Goal: Find specific page/section: Find specific page/section

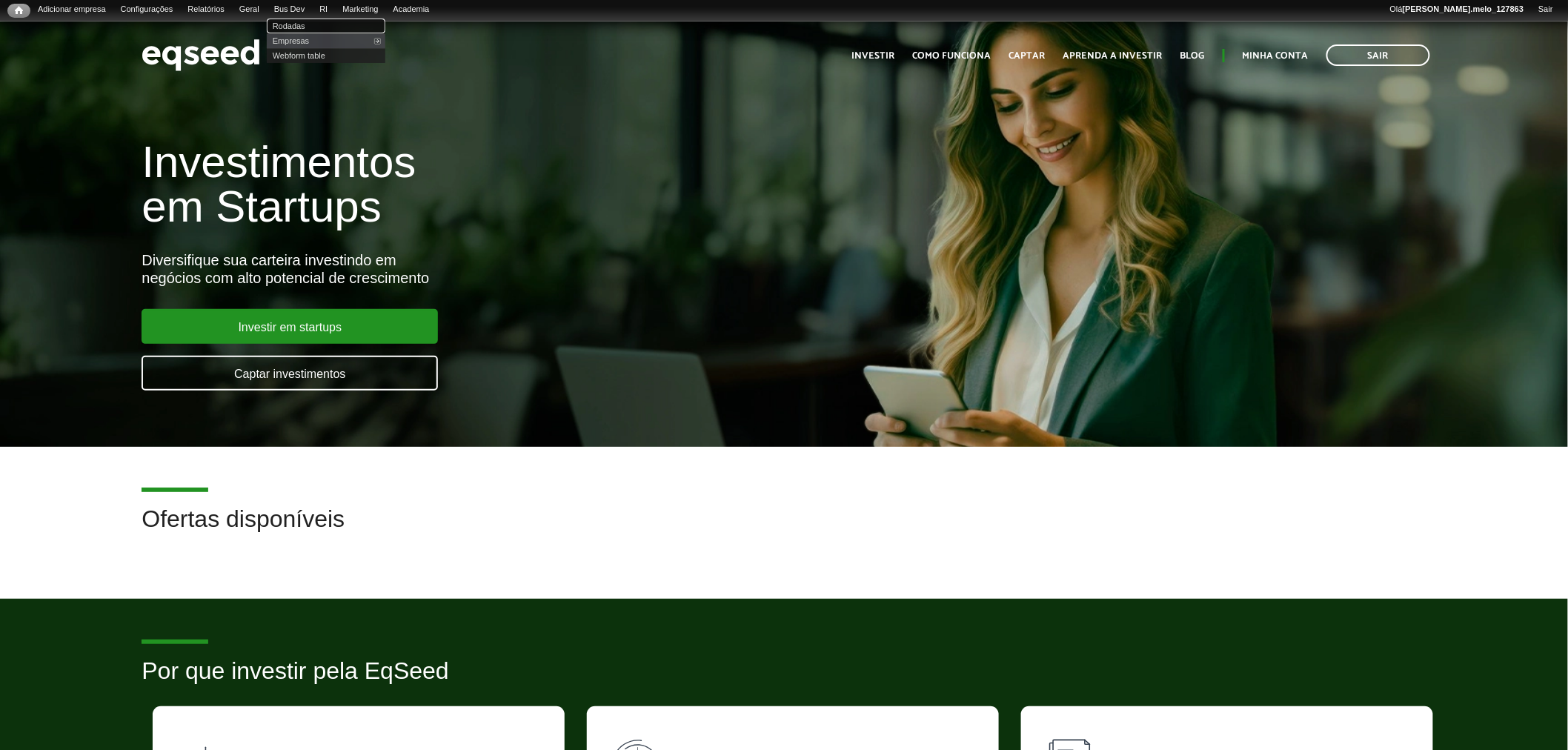
click at [312, 19] on link "Rodadas" at bounding box center [327, 26] width 119 height 15
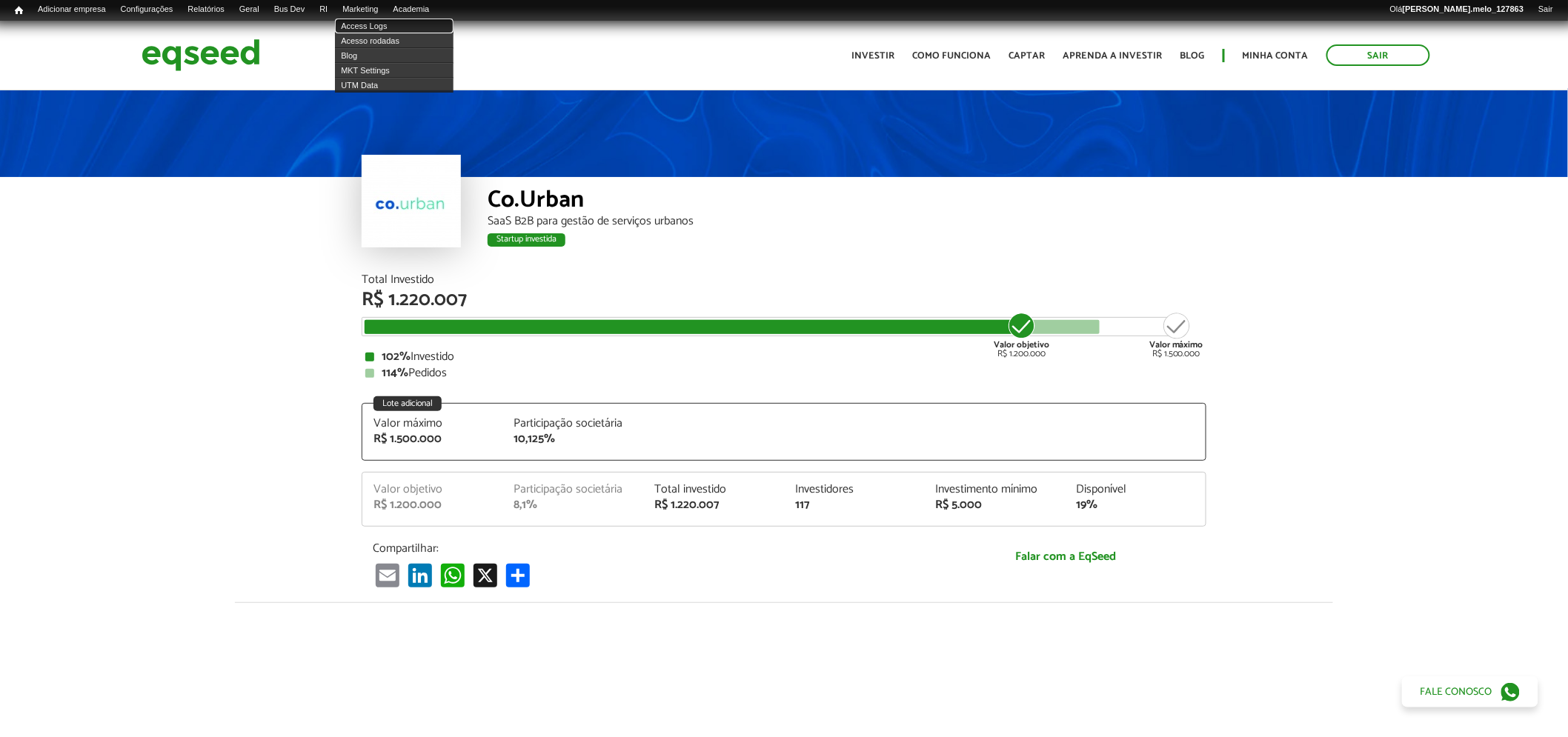
click at [395, 19] on link "Access Logs" at bounding box center [395, 26] width 119 height 15
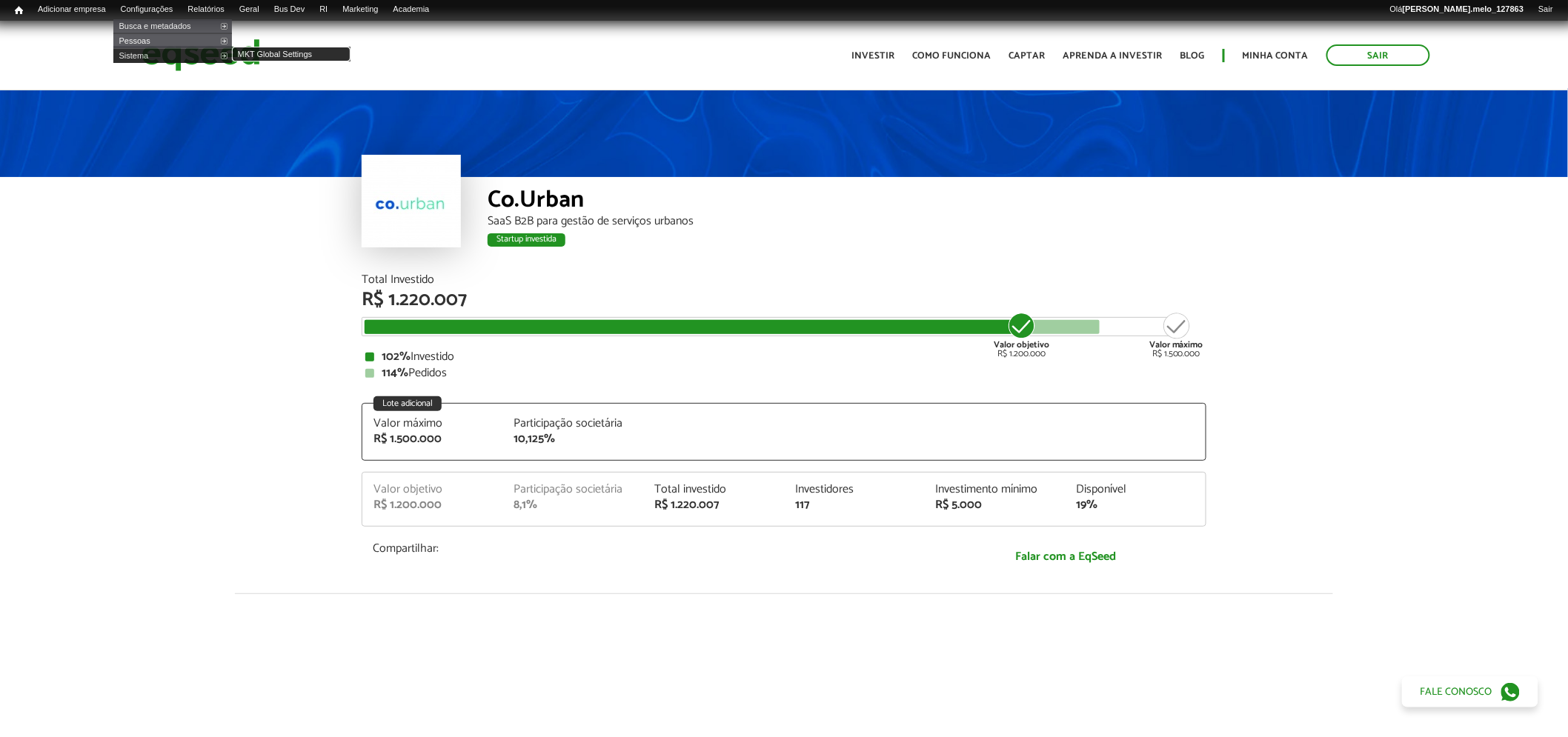
click at [261, 50] on link "MKT Global Settings" at bounding box center [291, 53] width 119 height 15
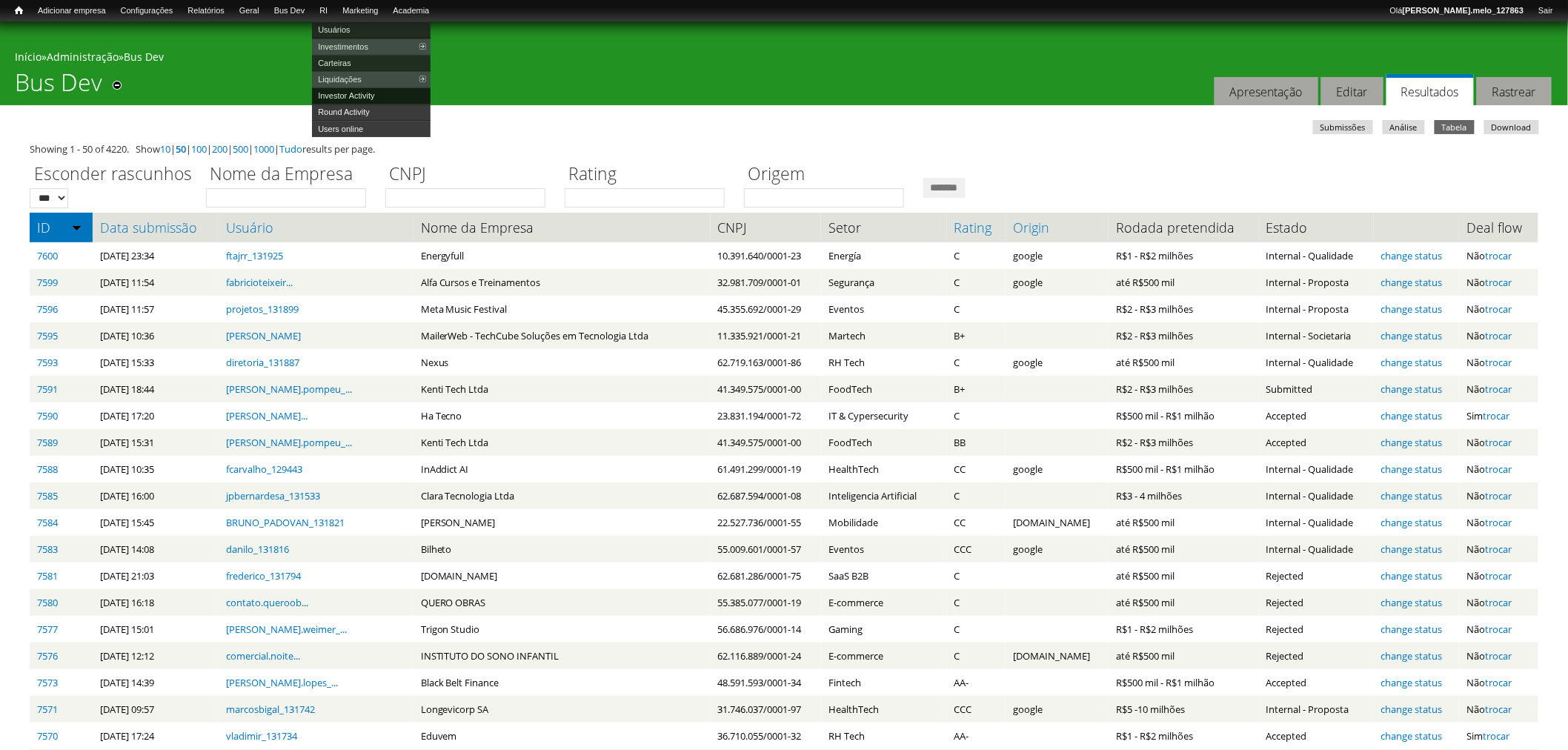
click at [406, 97] on link "Investor Activity" at bounding box center [371, 95] width 119 height 16
